Goal: Check status

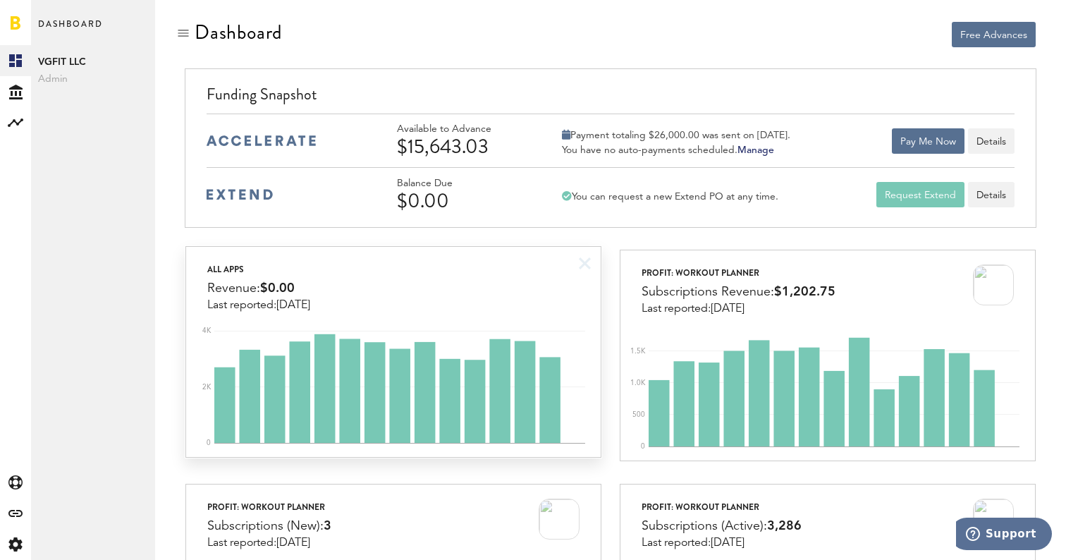
click at [410, 314] on div "All apps Revenue: $0.00 Last reported: [DATE] 0 2K 4K" at bounding box center [392, 352] width 415 height 212
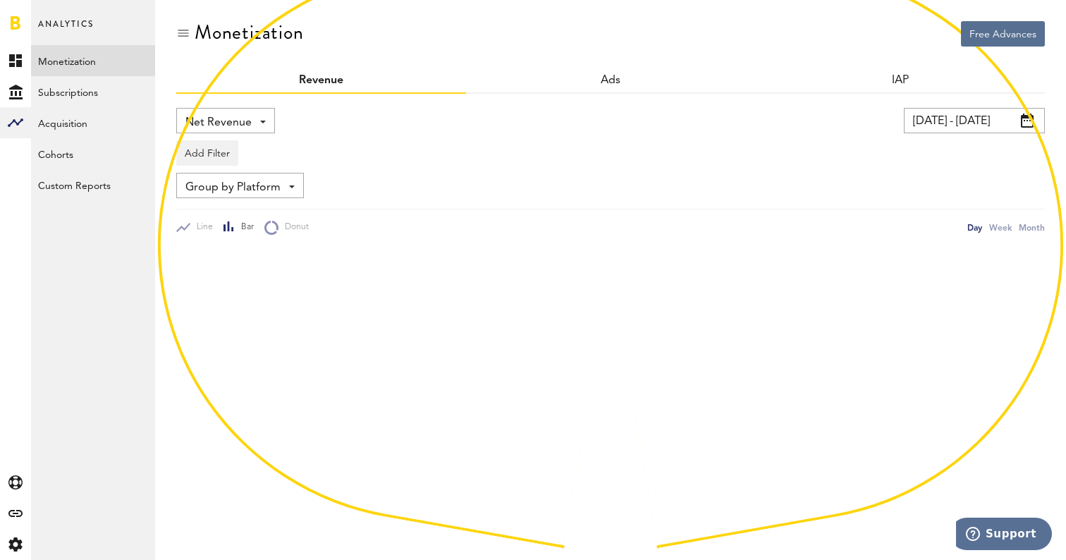
click at [943, 115] on input "08/21/25 - 09/20/25" at bounding box center [974, 120] width 141 height 25
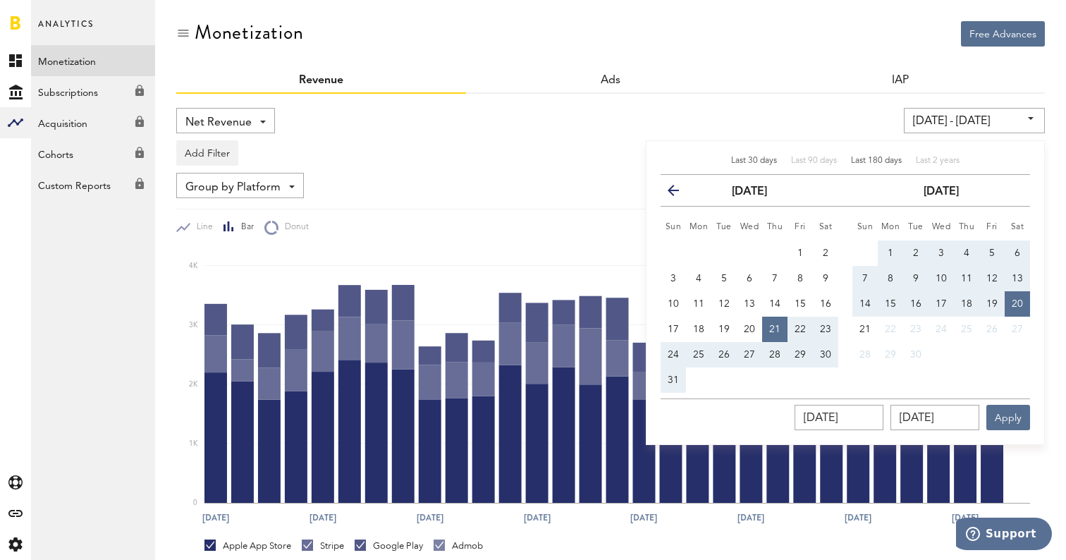
click at [890, 160] on span "Last 180 days" at bounding box center [876, 161] width 51 height 8
type input "03/24/25 - 09/20/25"
type input "03/24/2025"
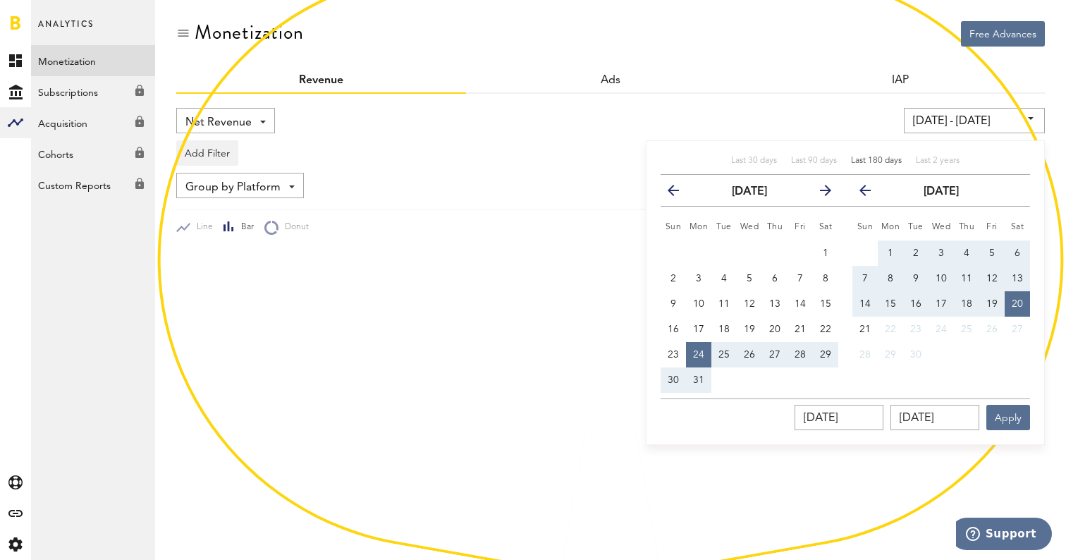
click at [807, 122] on div "03/24/25 - 09/20/25 Last 30 days Last 90 days Last 180 days Last 2 years previo…" at bounding box center [816, 120] width 455 height 25
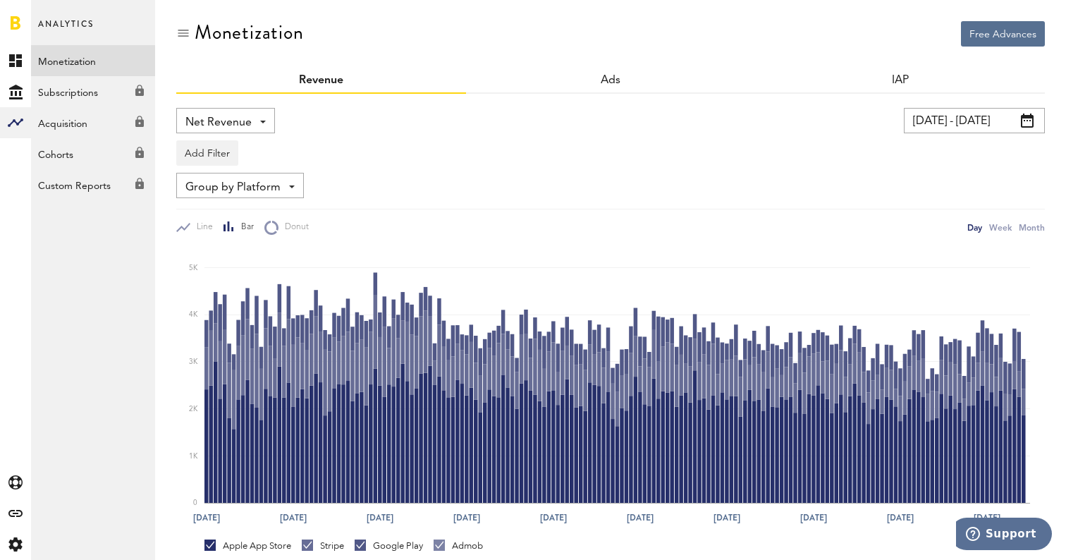
click at [22, 19] on div at bounding box center [15, 22] width 31 height 45
click at [24, 29] on div at bounding box center [15, 22] width 31 height 45
click at [16, 24] on link at bounding box center [16, 23] width 10 height 14
